Goal: Information Seeking & Learning: Learn about a topic

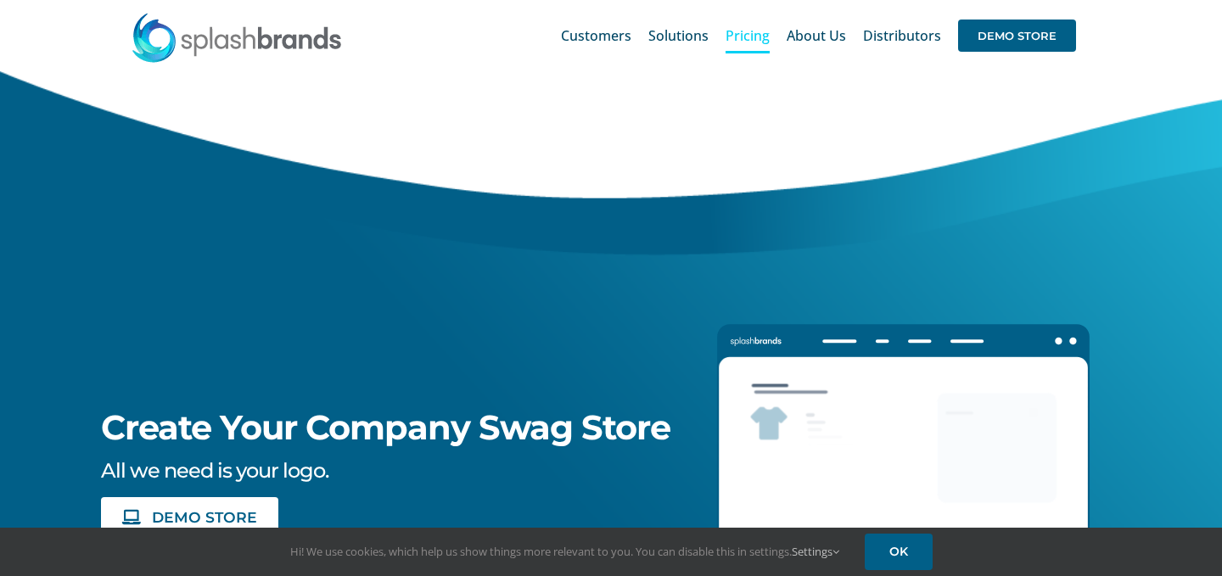
click at [746, 31] on span "Pricing" at bounding box center [748, 36] width 44 height 14
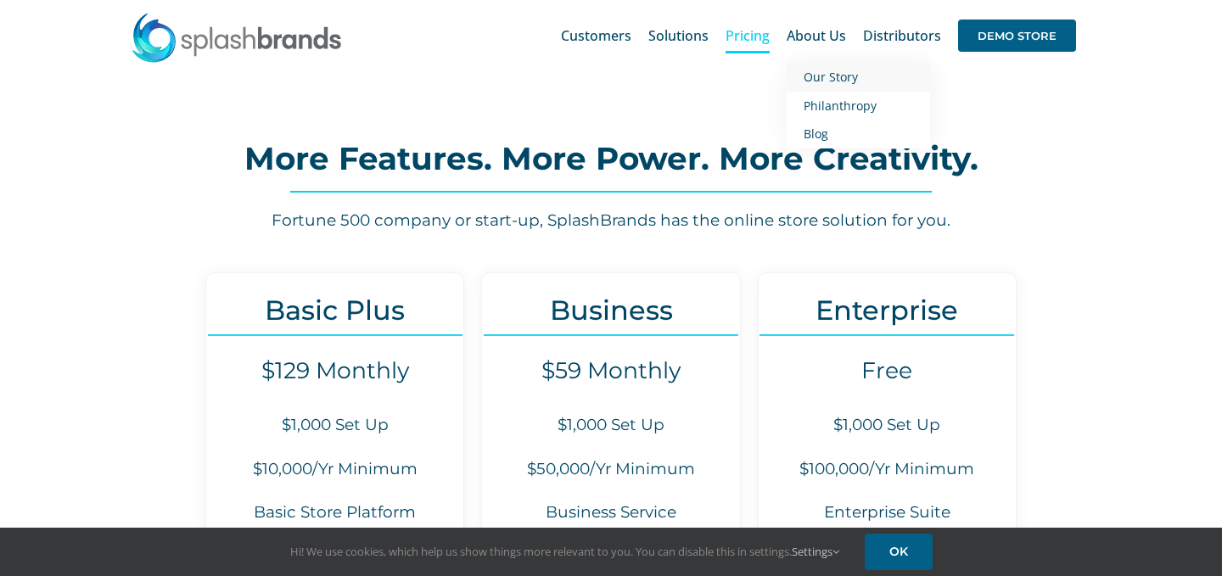
click at [835, 77] on span "Our Story" at bounding box center [831, 77] width 54 height 16
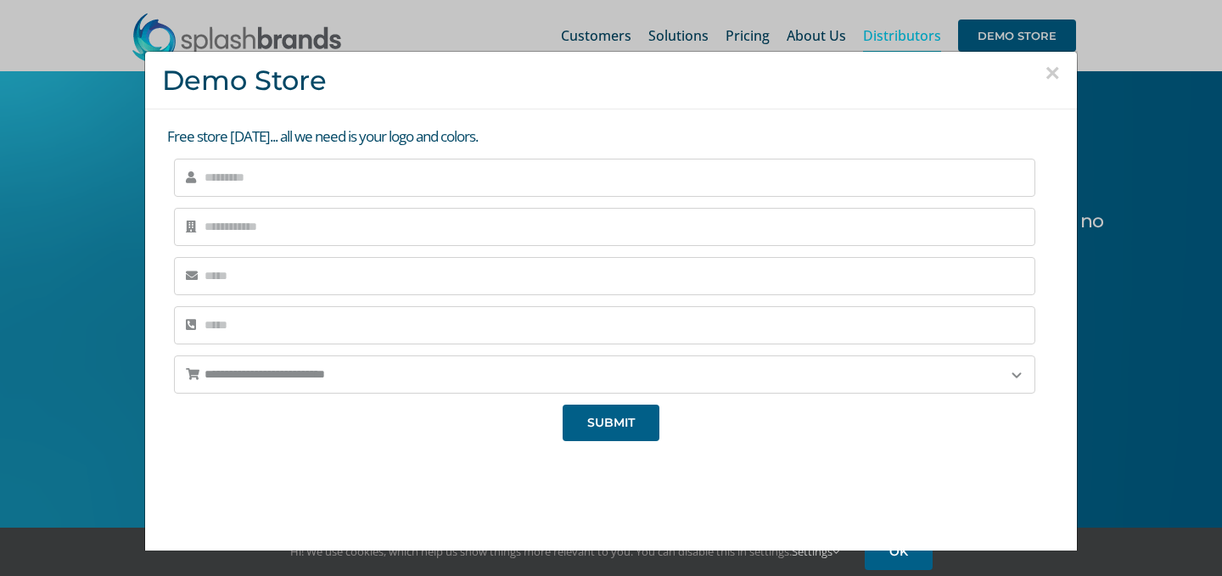
click at [1055, 81] on button "×" at bounding box center [1052, 72] width 15 height 25
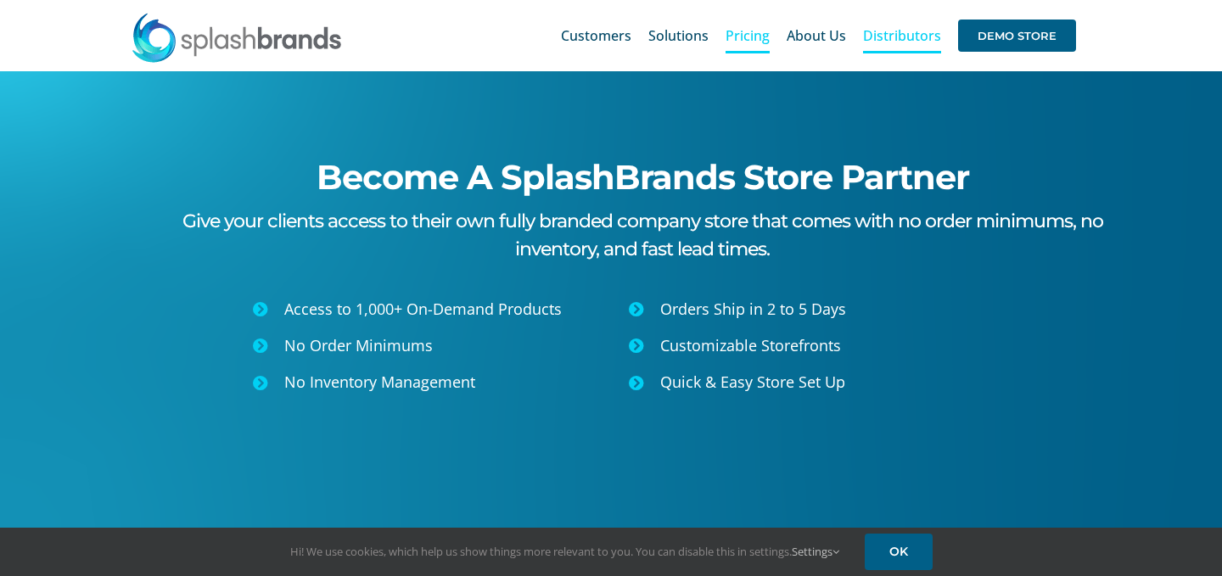
click at [750, 35] on span "Pricing" at bounding box center [748, 36] width 44 height 14
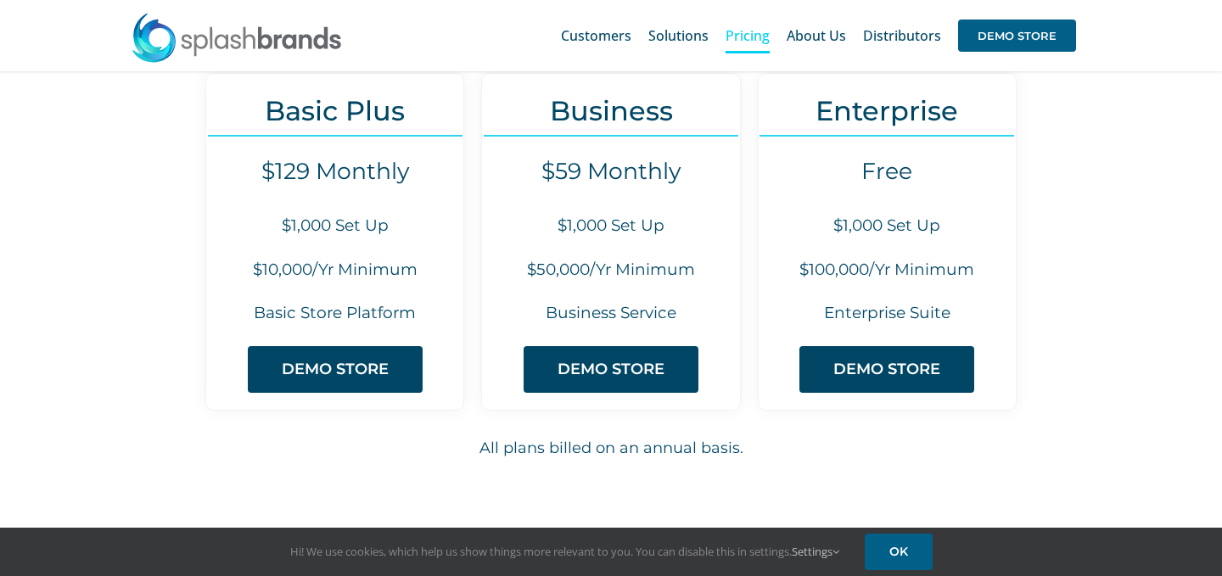
scroll to position [194, 0]
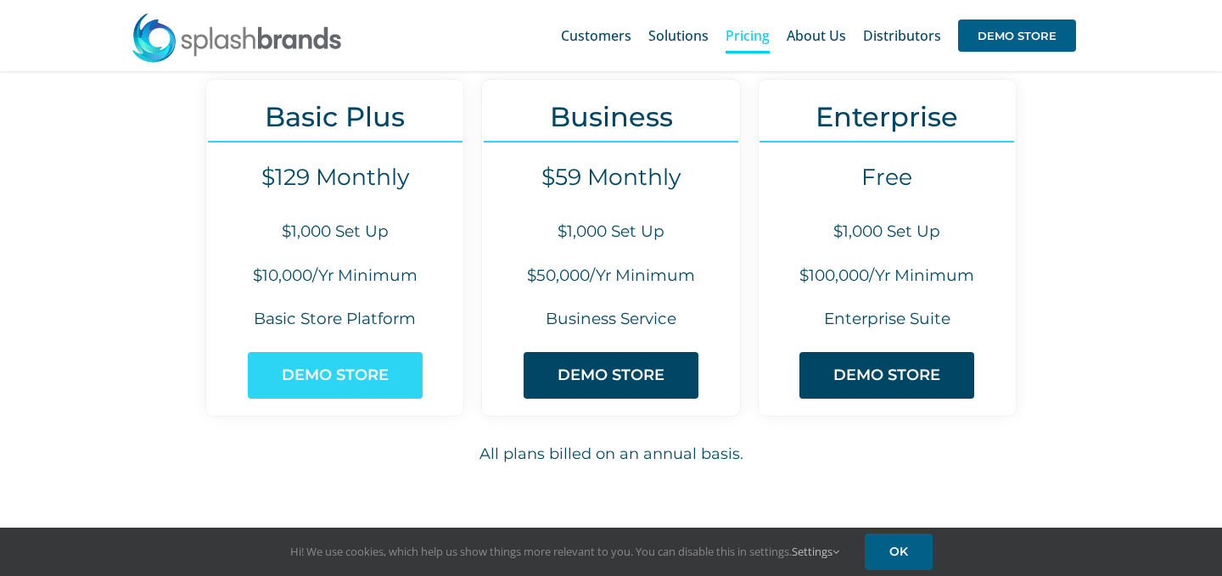
click at [352, 367] on span "DEMO STORE" at bounding box center [335, 376] width 107 height 18
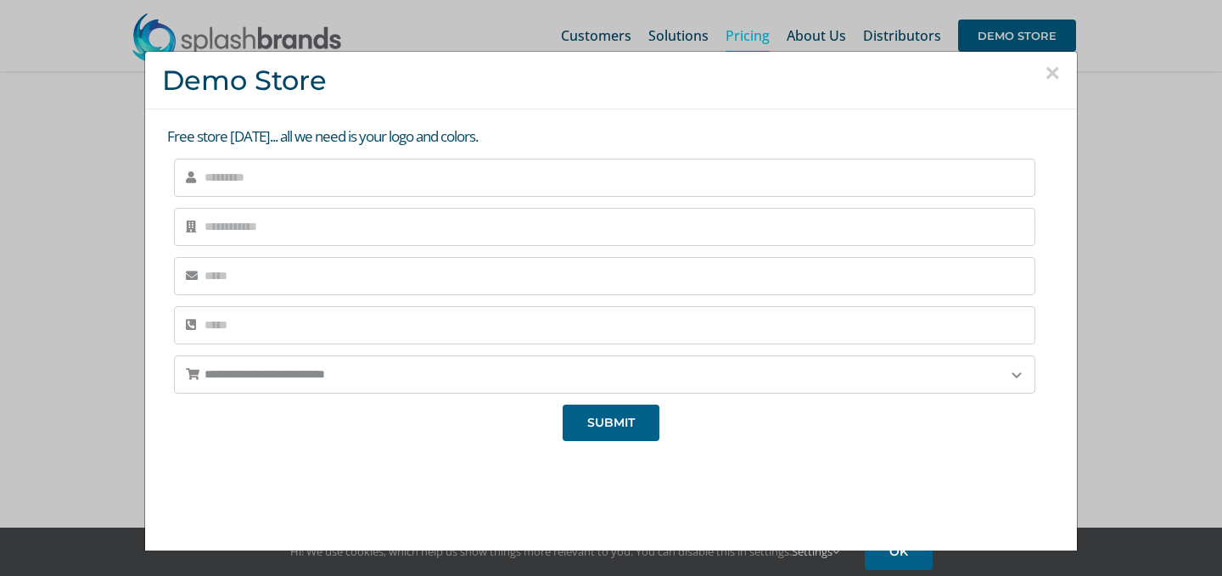
click at [340, 138] on p "Free store [DATE]... all we need is your logo and colors." at bounding box center [613, 136] width 893 height 21
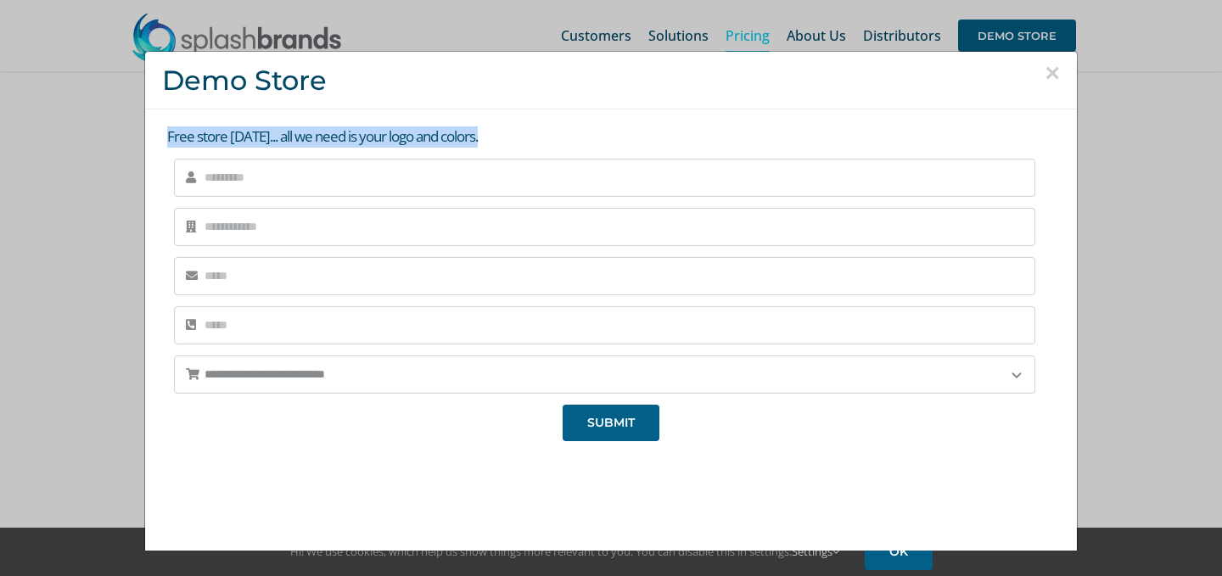
click at [340, 138] on p "Free store [DATE]... all we need is your logo and colors." at bounding box center [613, 136] width 893 height 21
click at [392, 140] on p "Free store [DATE]... all we need is your logo and colors." at bounding box center [613, 136] width 893 height 21
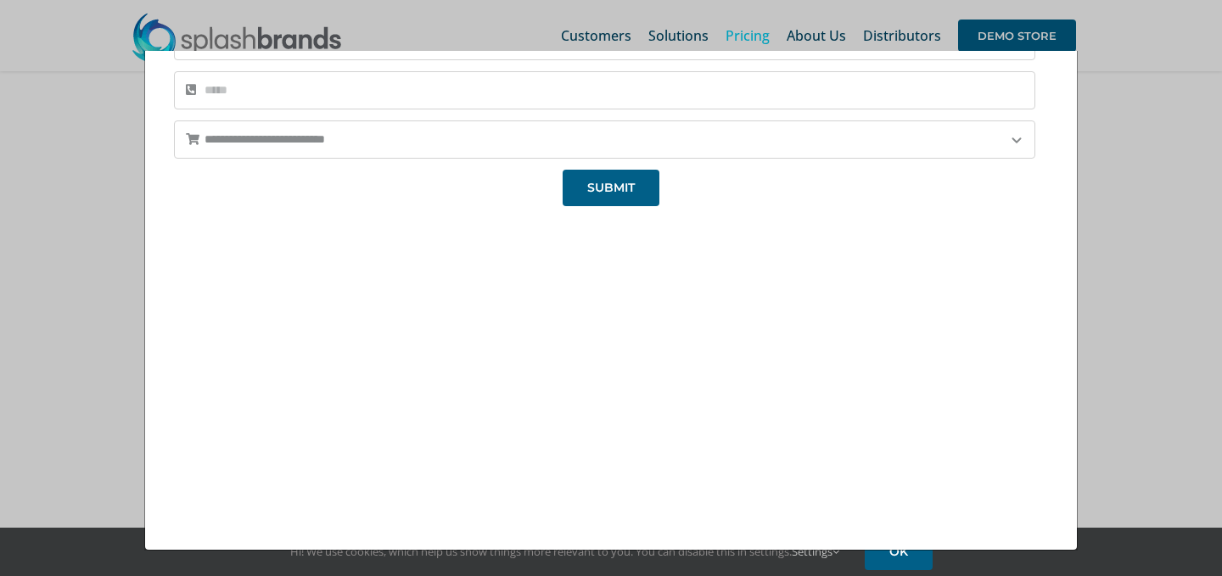
scroll to position [0, 0]
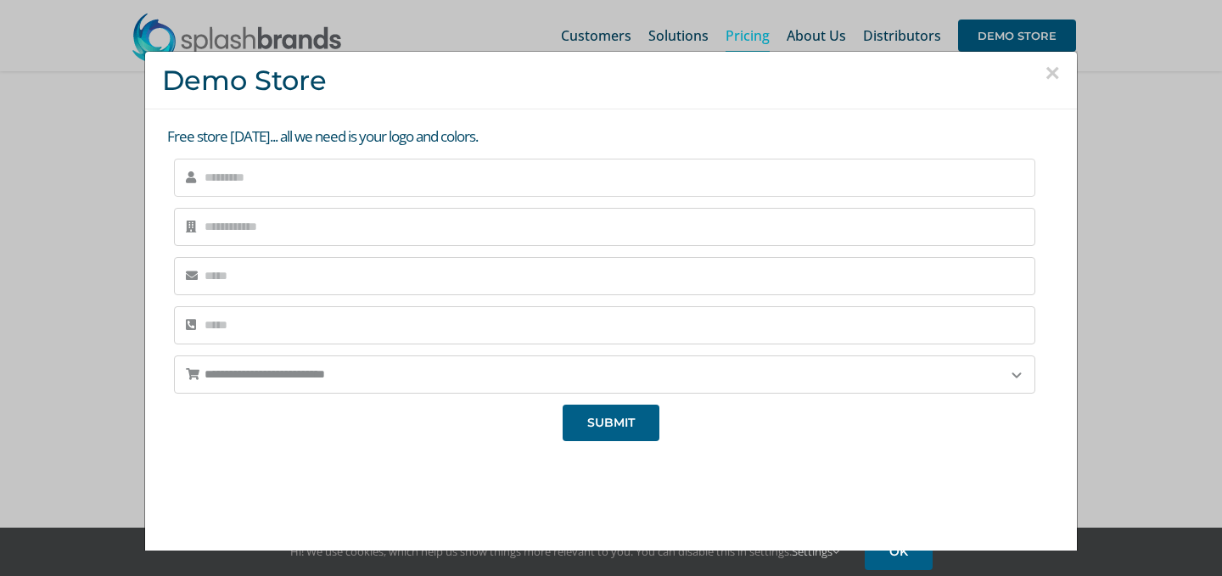
click at [325, 185] on input "text" at bounding box center [604, 178] width 861 height 38
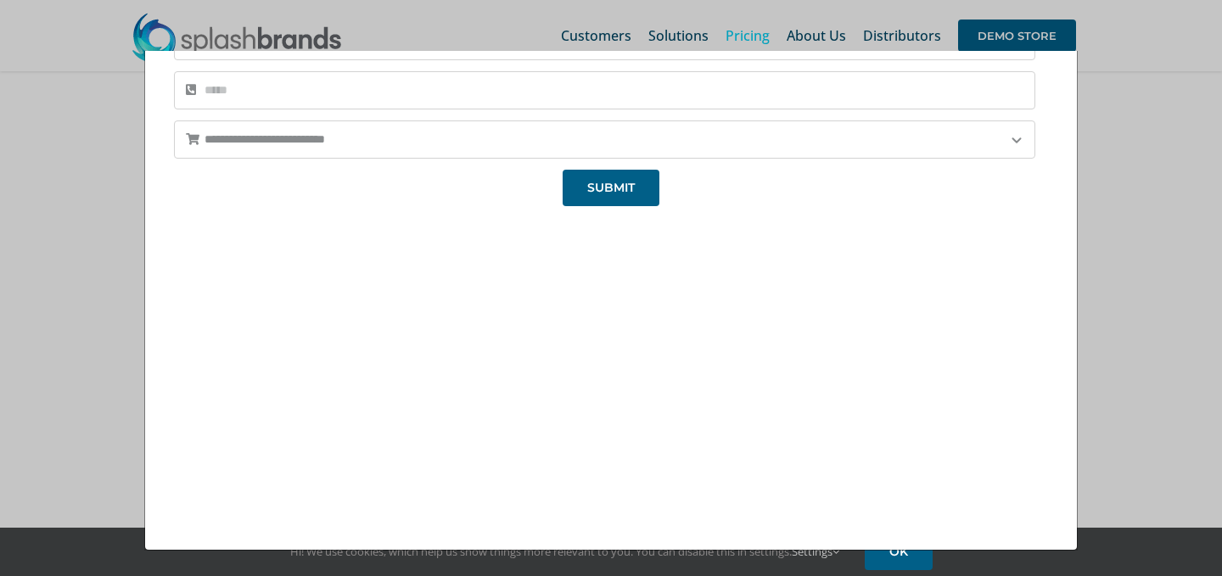
click at [1051, 74] on div "**********" at bounding box center [611, 39] width 934 height 253
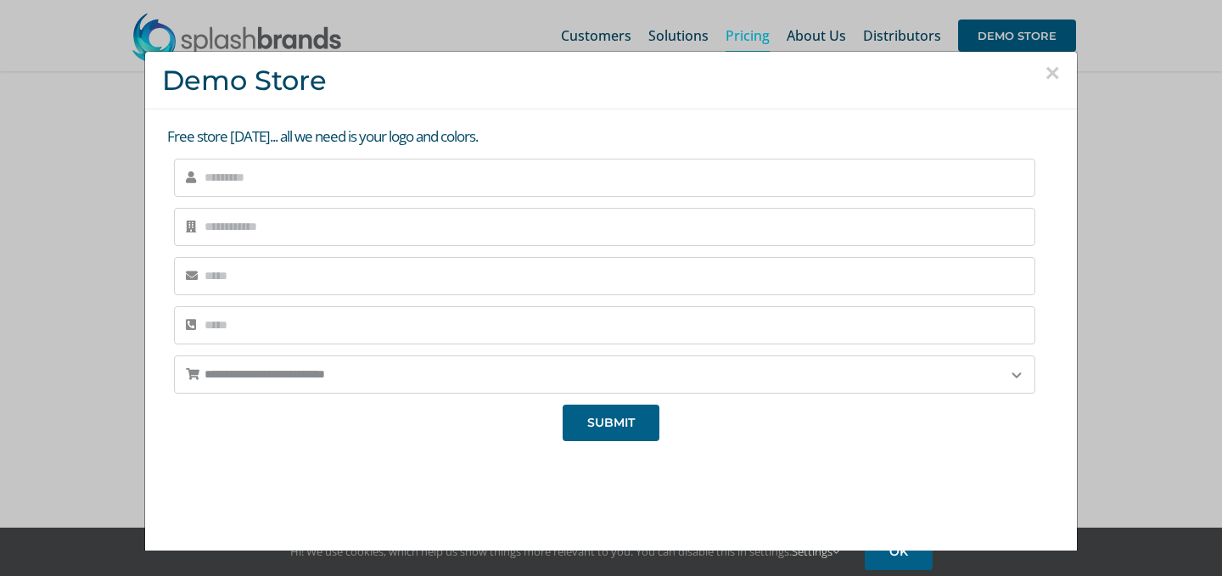
click at [1051, 80] on button "×" at bounding box center [1052, 72] width 15 height 25
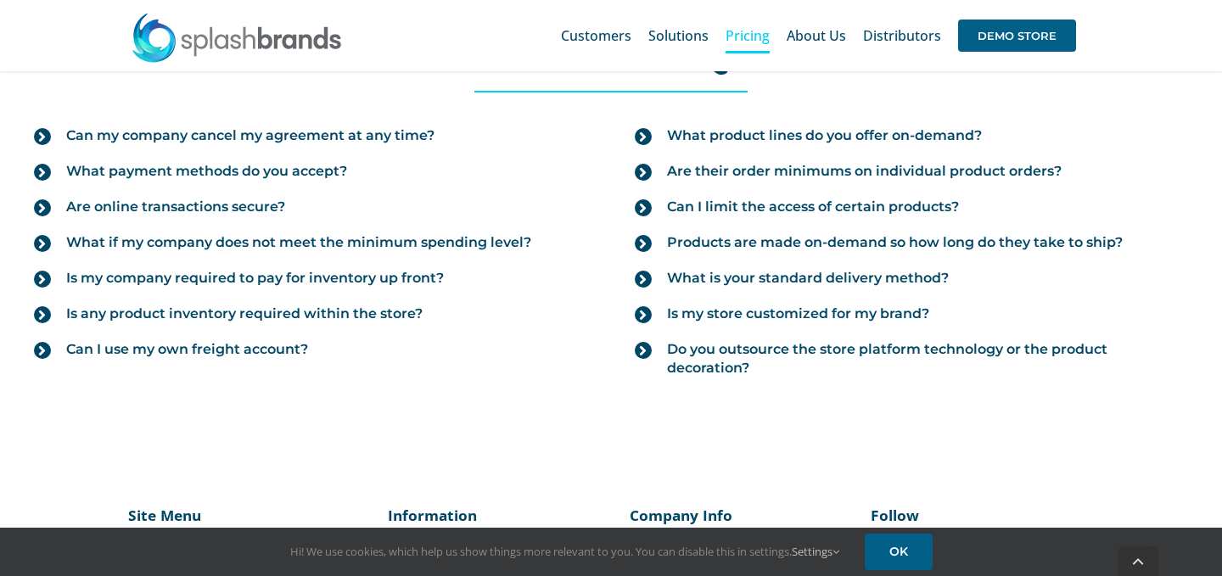
scroll to position [2110, 0]
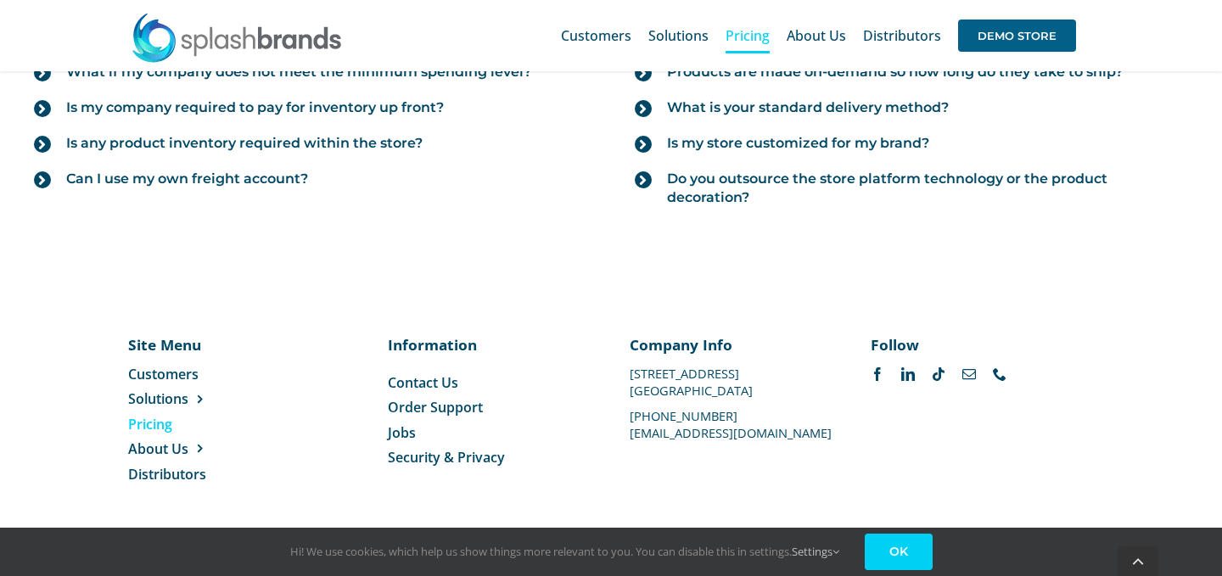
click at [876, 556] on link "OK" at bounding box center [899, 552] width 68 height 36
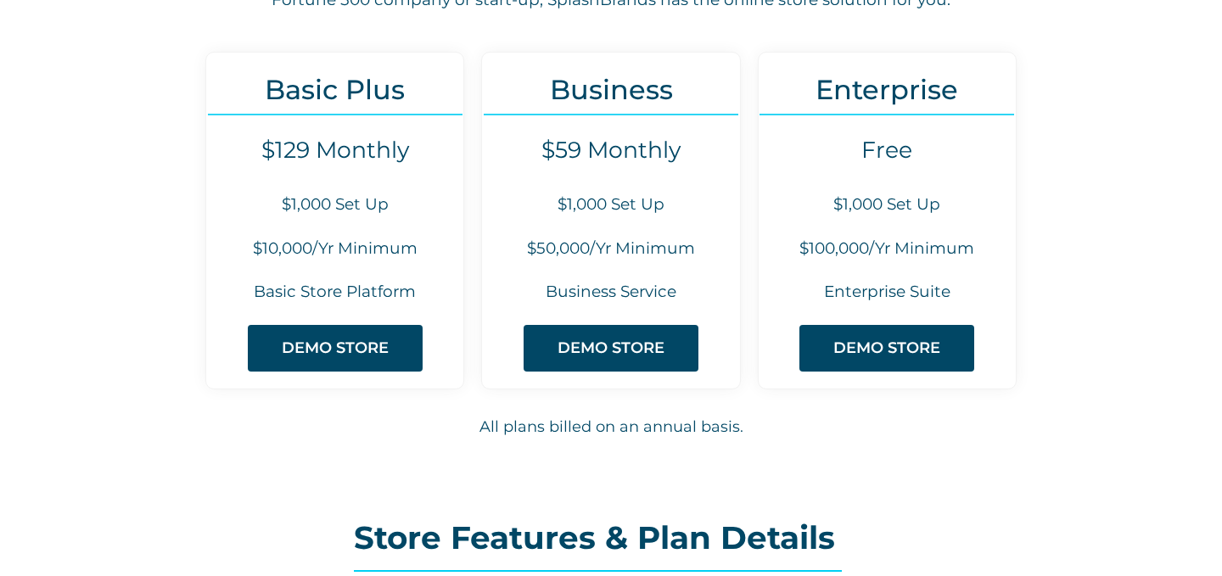
scroll to position [0, 0]
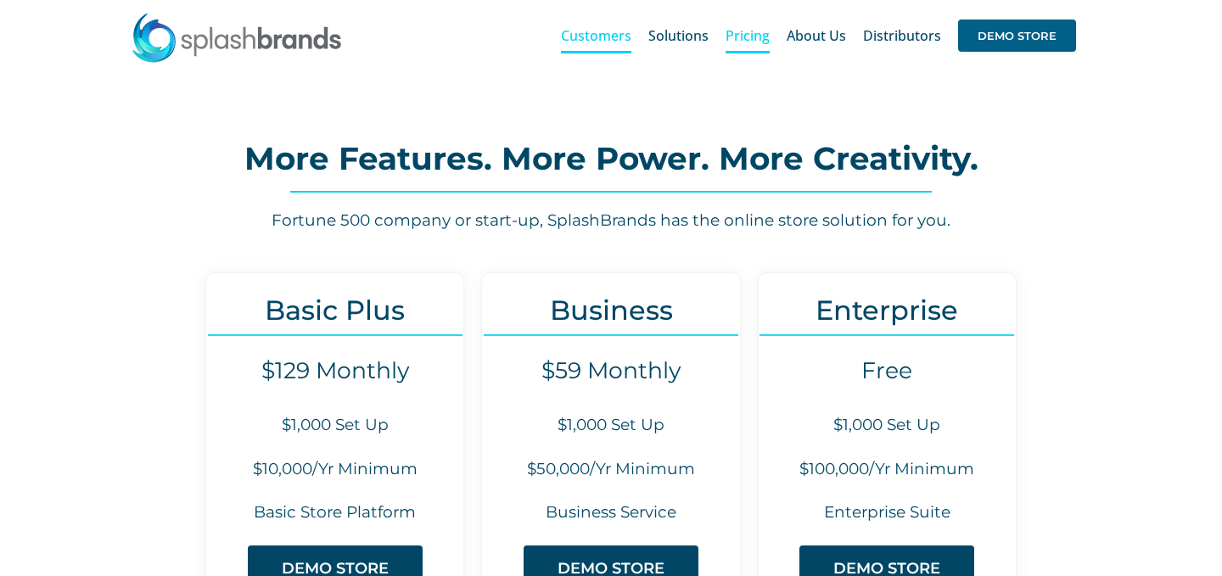
click at [568, 30] on span "Customers" at bounding box center [596, 36] width 70 height 14
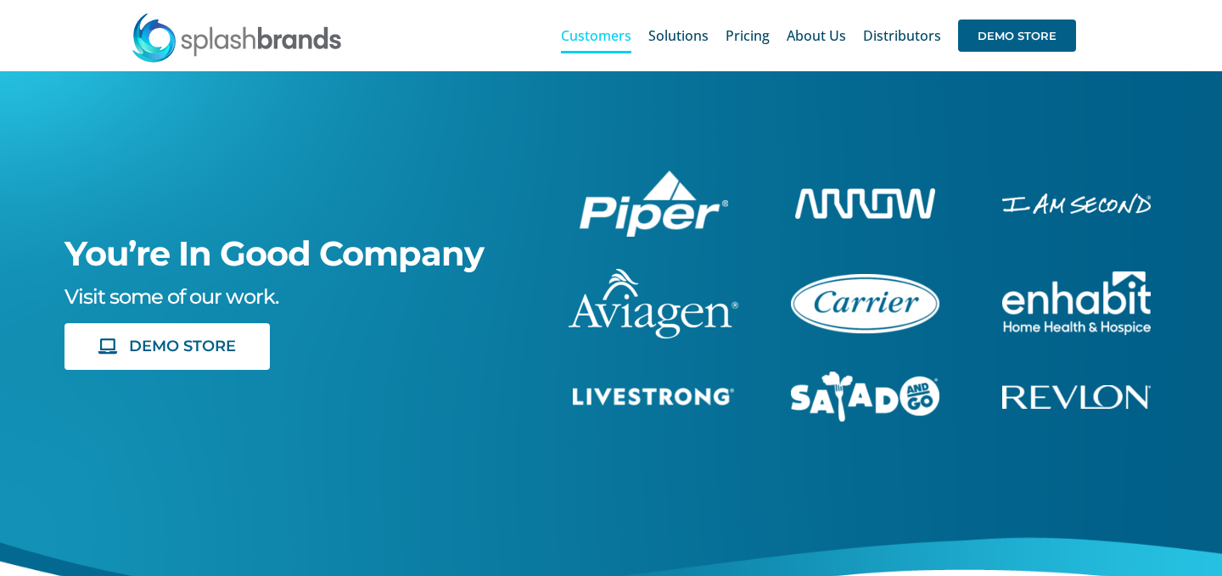
click at [508, 149] on div "You’re In Good Company Visit some of our work. DEMO STORE" at bounding box center [610, 368] width 1271 height 594
click at [569, 166] on div "You’re In Good Company Visit some of our work. DEMO STORE" at bounding box center [610, 368] width 1271 height 594
click at [780, 134] on div "You’re In Good Company Visit some of our work. DEMO STORE" at bounding box center [610, 368] width 1271 height 594
click at [853, 109] on div "You’re In Good Company Visit some of our work. DEMO STORE" at bounding box center [610, 368] width 1271 height 594
click at [591, 200] on img "piper-White" at bounding box center [654, 204] width 149 height 66
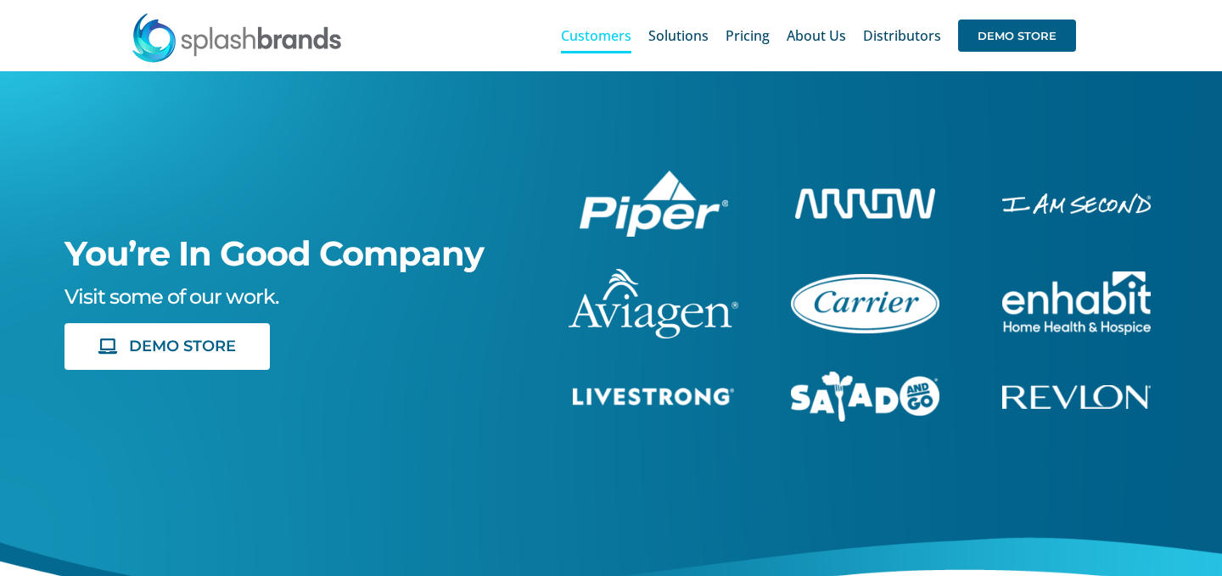
click at [879, 283] on img "carrier-1B" at bounding box center [865, 303] width 149 height 59
click at [1057, 218] on div "You’re In Good Company Visit some of our work. DEMO STORE" at bounding box center [610, 368] width 1271 height 594
click at [1085, 206] on img "enhabit-stacked-white" at bounding box center [1076, 204] width 149 height 20
click at [747, 39] on span "Pricing" at bounding box center [748, 36] width 44 height 14
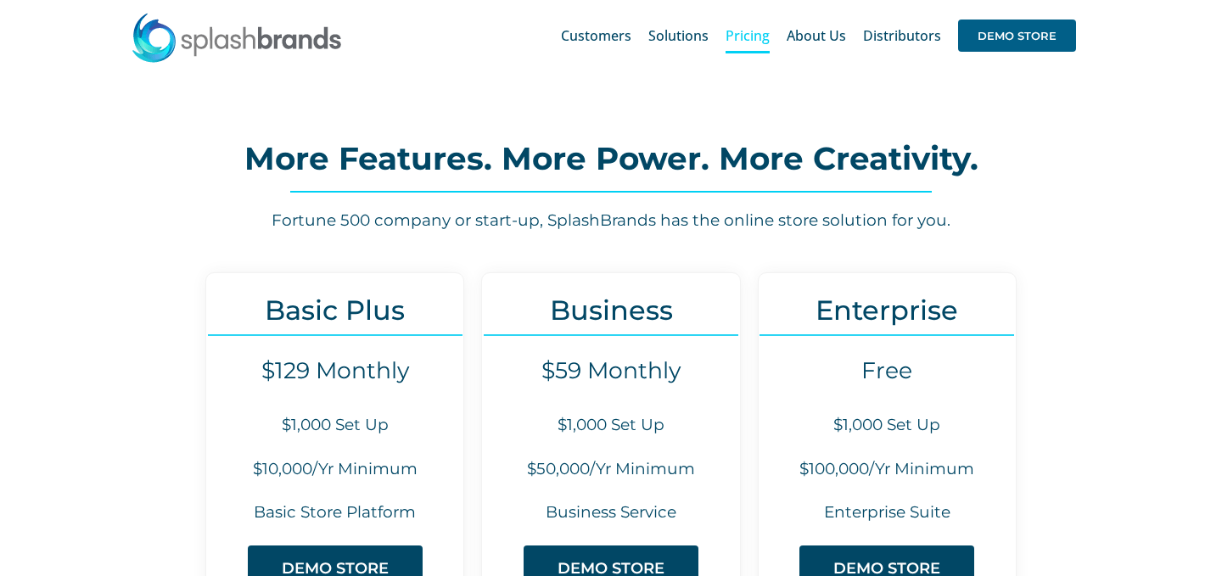
scroll to position [31, 0]
